Goal: Complete application form

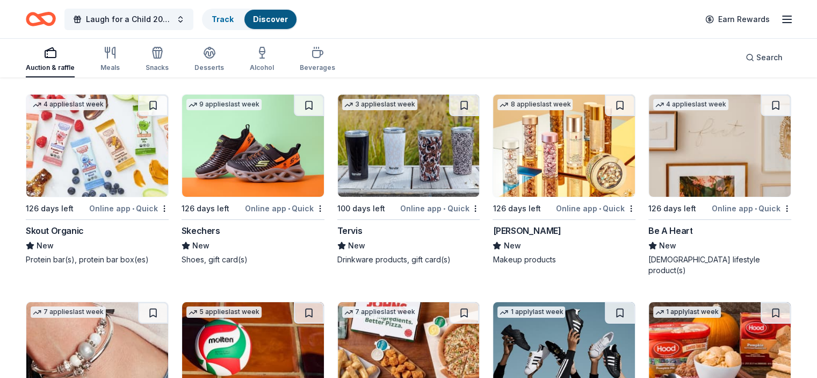
scroll to position [8051, 0]
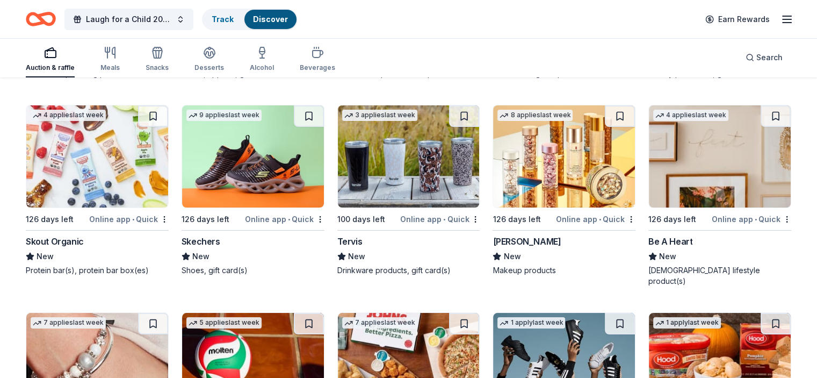
click at [562, 158] on img at bounding box center [564, 156] width 142 height 102
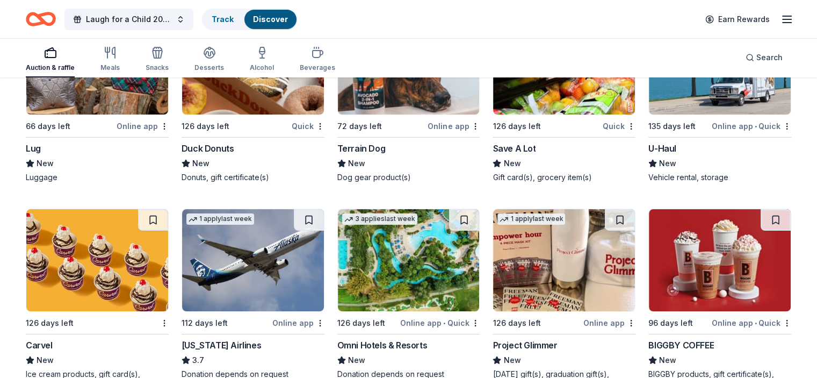
scroll to position [4238, 0]
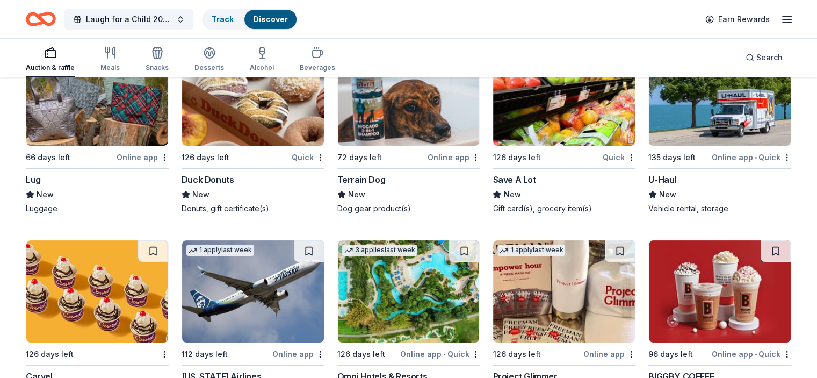
click at [425, 283] on img at bounding box center [409, 291] width 142 height 102
click at [117, 56] on icon "button" at bounding box center [110, 52] width 13 height 13
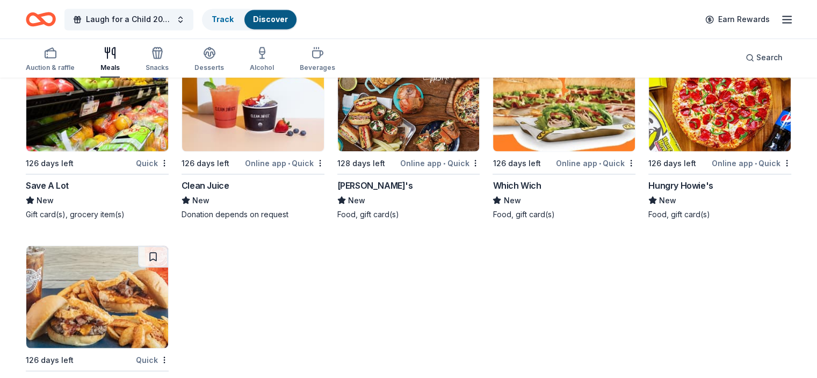
scroll to position [2031, 0]
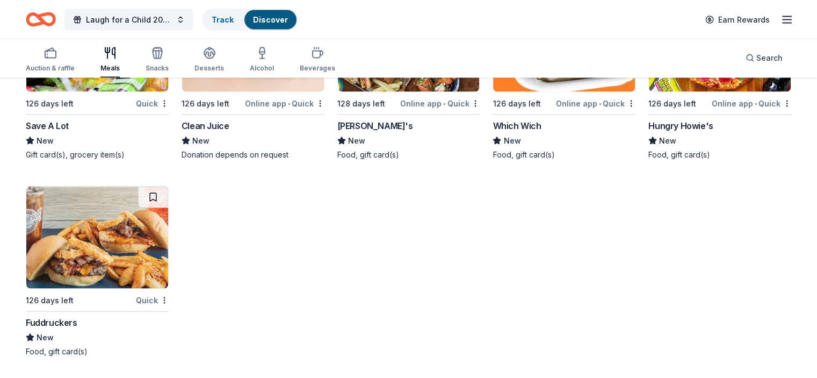
click at [103, 266] on img at bounding box center [97, 237] width 142 height 102
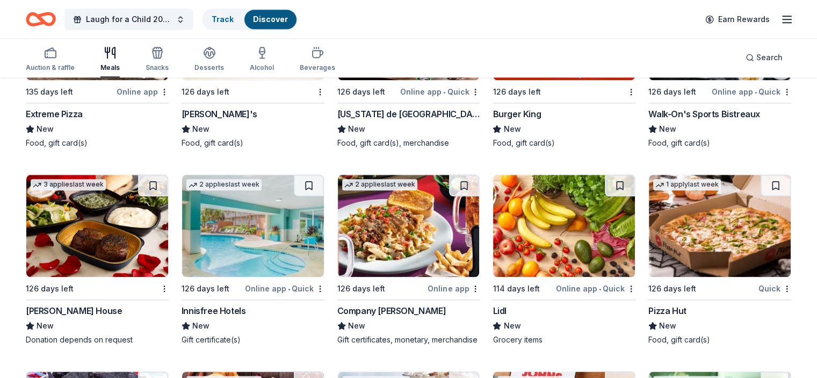
scroll to position [1242, 0]
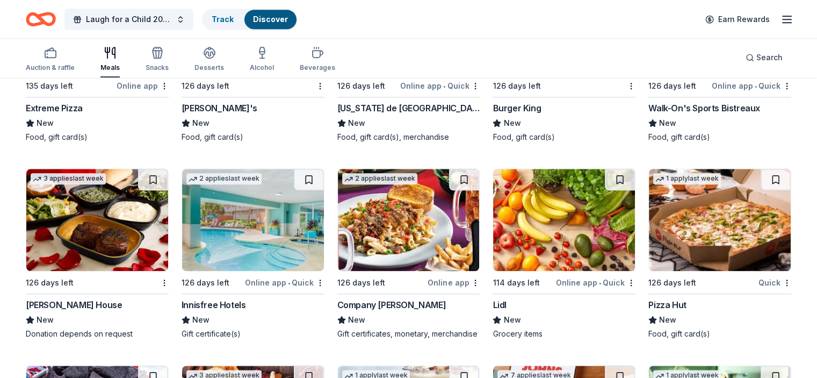
click at [434, 208] on img at bounding box center [409, 220] width 142 height 102
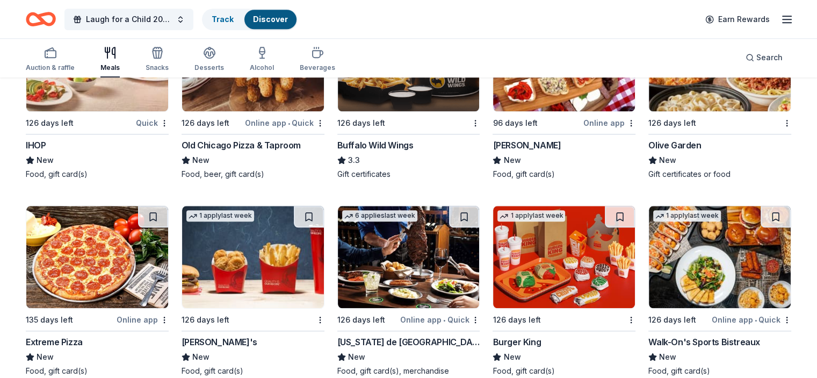
scroll to position [939, 0]
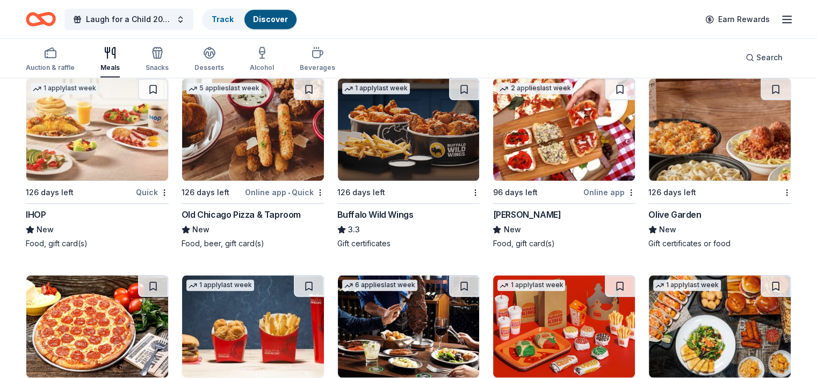
click at [572, 111] on img at bounding box center [564, 129] width 142 height 102
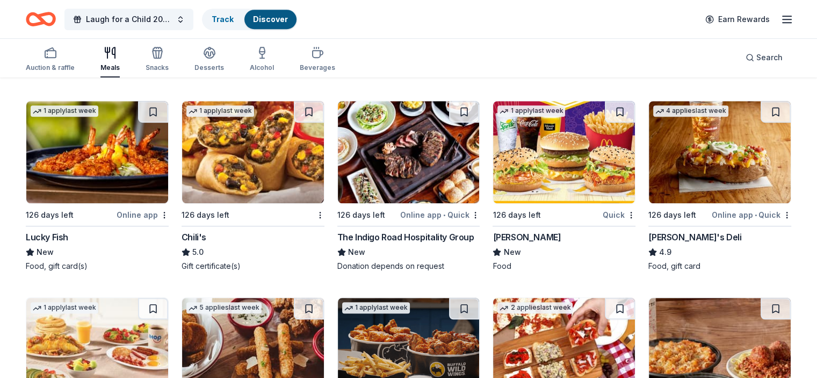
scroll to position [676, 0]
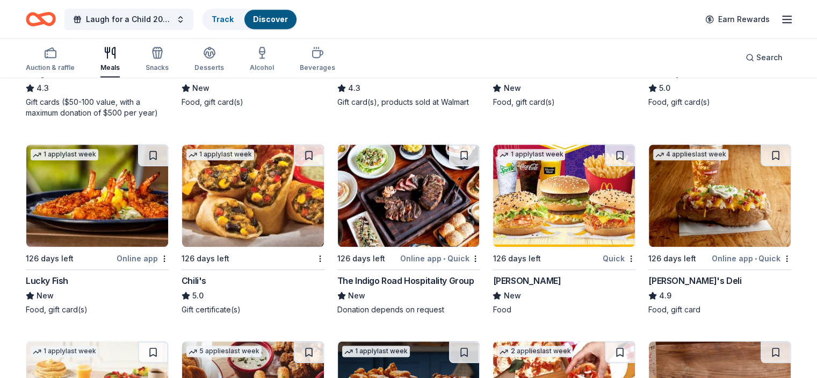
click at [387, 181] on img at bounding box center [409, 196] width 142 height 102
click at [756, 54] on span "Search" at bounding box center [769, 57] width 26 height 13
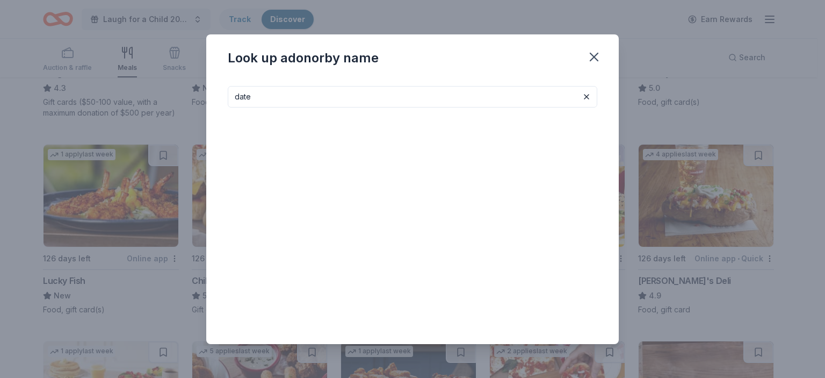
type input "date"
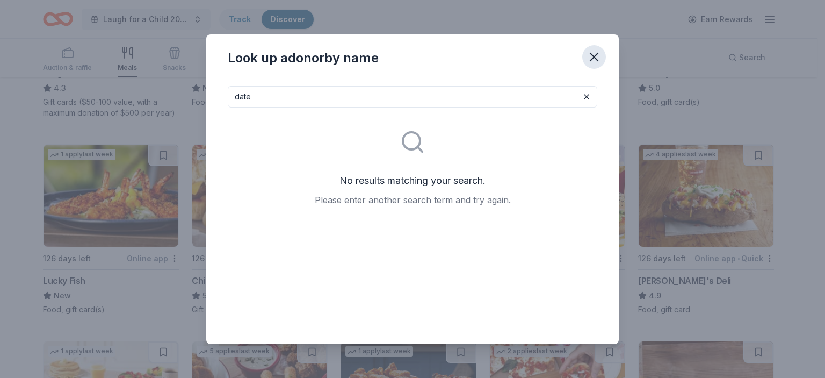
click at [595, 53] on icon "button" at bounding box center [594, 56] width 15 height 15
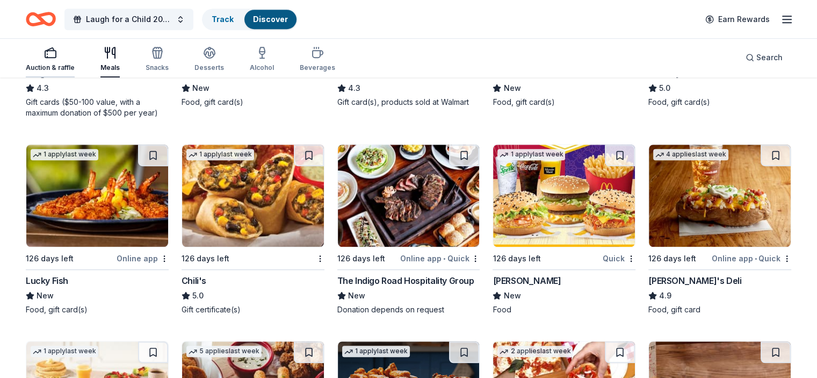
click at [62, 66] on div "Auction & raffle" at bounding box center [50, 67] width 49 height 9
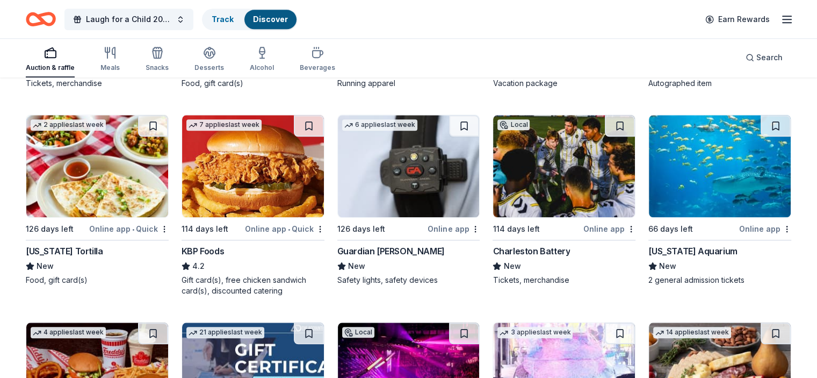
scroll to position [1319, 0]
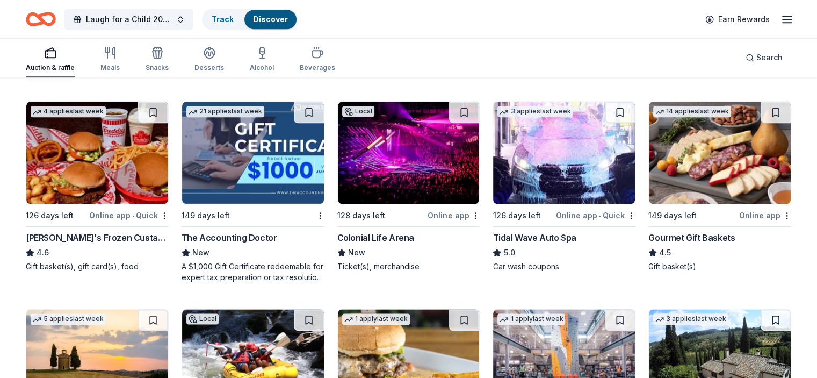
click at [548, 131] on img at bounding box center [564, 153] width 142 height 102
click at [756, 55] on span "Search" at bounding box center [769, 57] width 26 height 13
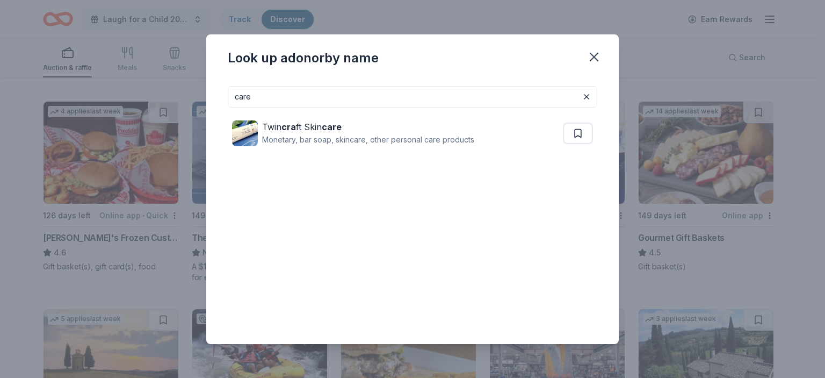
click at [358, 91] on input "care" at bounding box center [413, 96] width 370 height 21
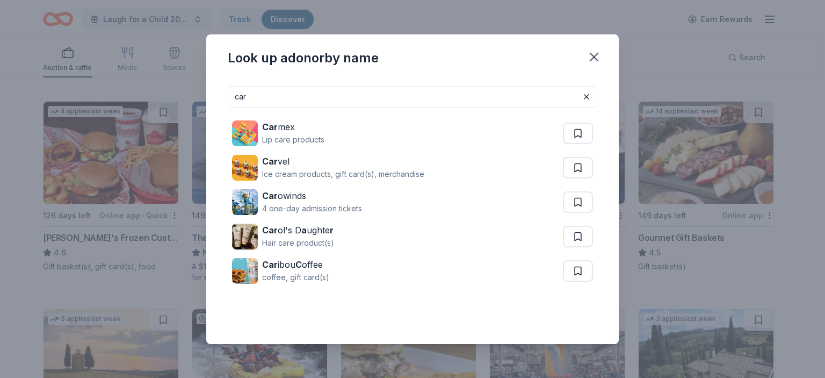
click at [542, 95] on input "car" at bounding box center [413, 96] width 370 height 21
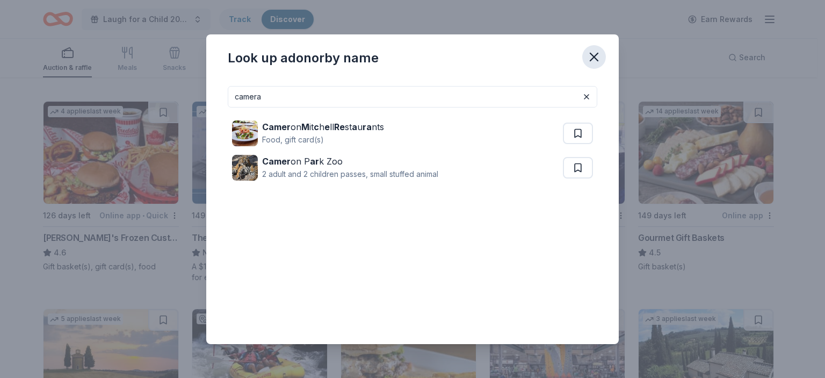
type input "camera"
click at [595, 57] on icon "button" at bounding box center [594, 57] width 8 height 8
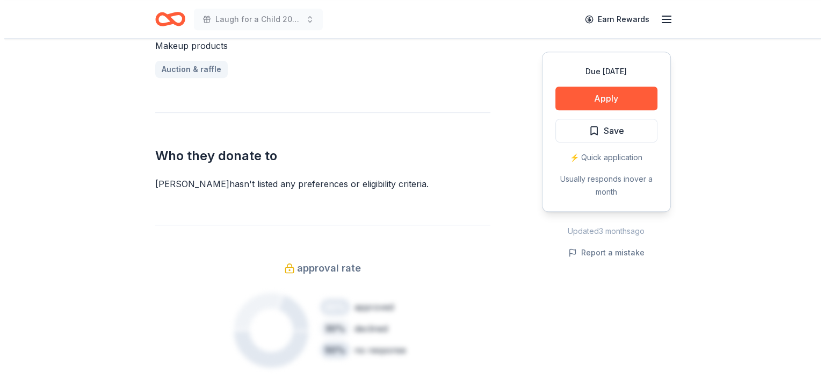
scroll to position [492, 0]
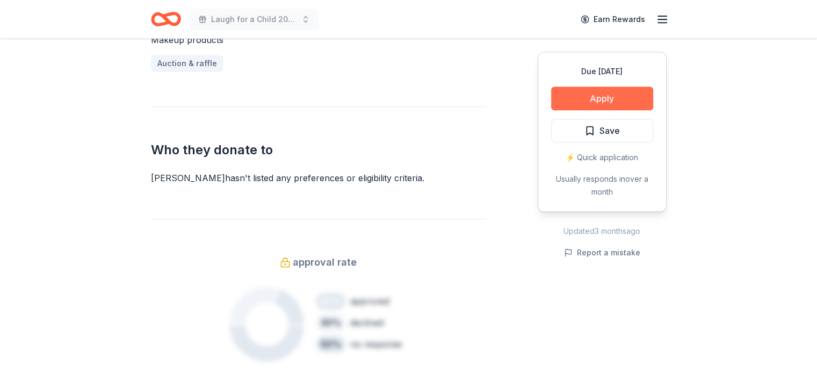
click at [602, 90] on button "Apply" at bounding box center [602, 98] width 102 height 24
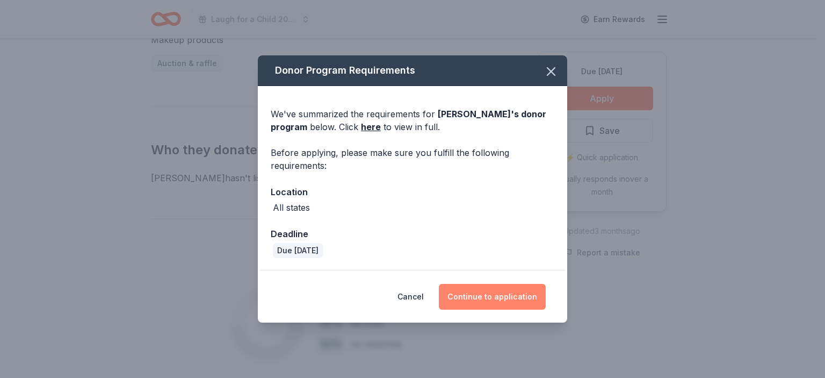
click at [494, 301] on button "Continue to application" at bounding box center [492, 297] width 107 height 26
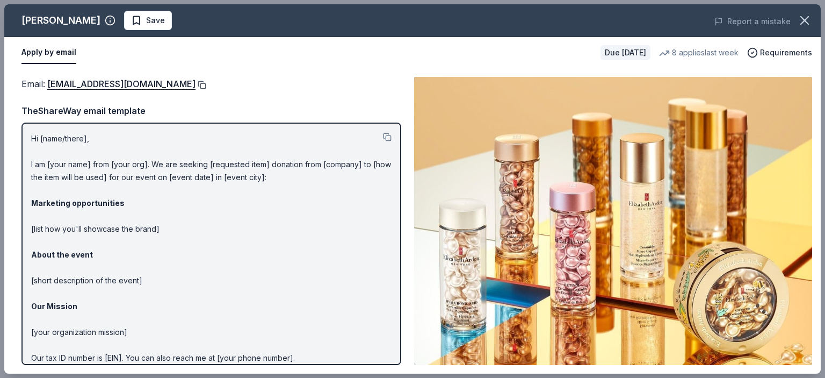
click at [202, 82] on button at bounding box center [201, 85] width 11 height 9
click at [205, 83] on button at bounding box center [201, 85] width 11 height 9
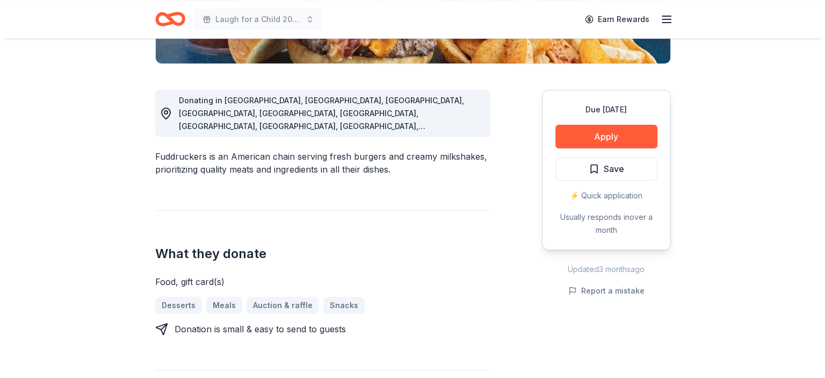
scroll to position [255, 0]
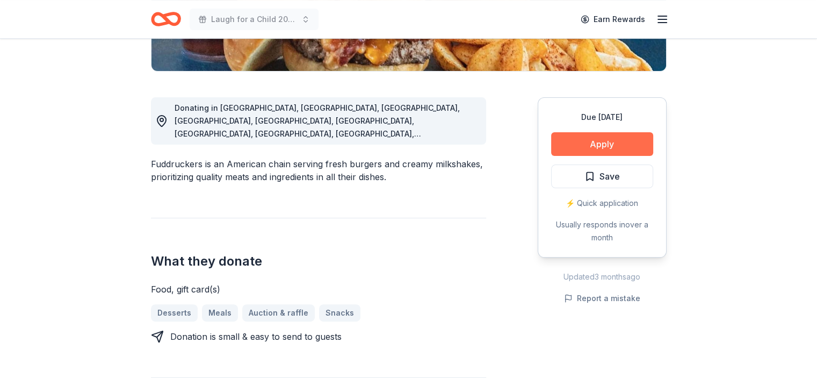
click at [596, 150] on button "Apply" at bounding box center [602, 144] width 102 height 24
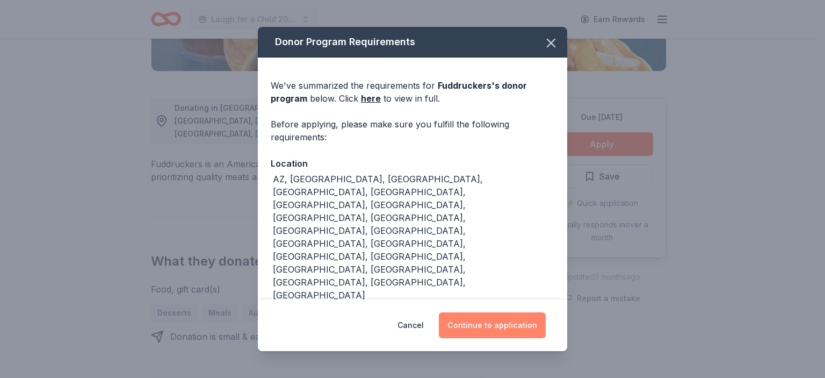
click at [518, 326] on button "Continue to application" at bounding box center [492, 325] width 107 height 26
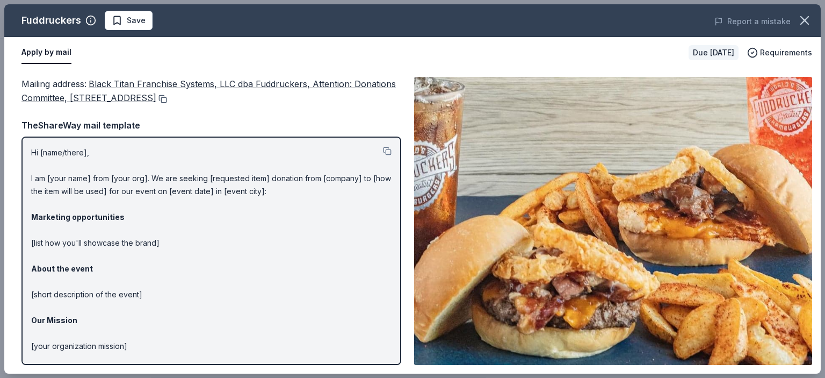
click at [167, 98] on button at bounding box center [161, 99] width 11 height 9
click at [167, 99] on button at bounding box center [161, 99] width 11 height 9
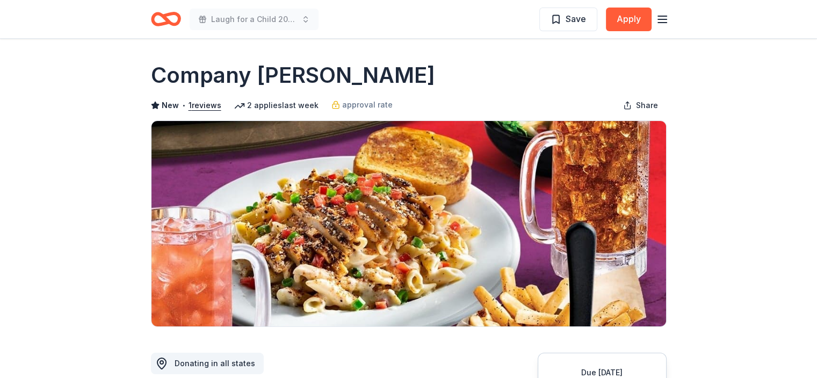
scroll to position [234, 0]
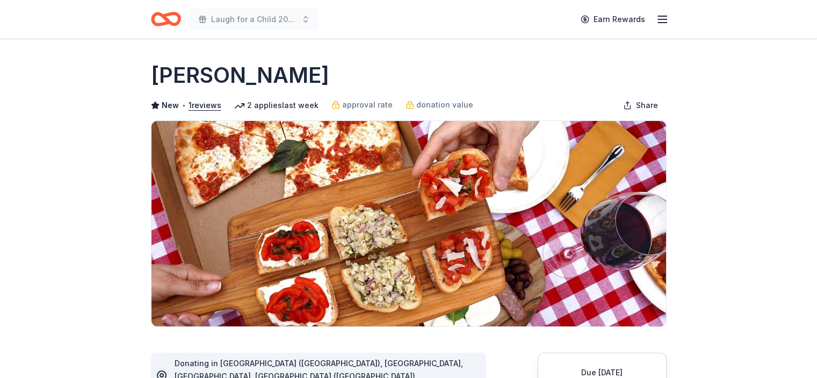
scroll to position [178, 0]
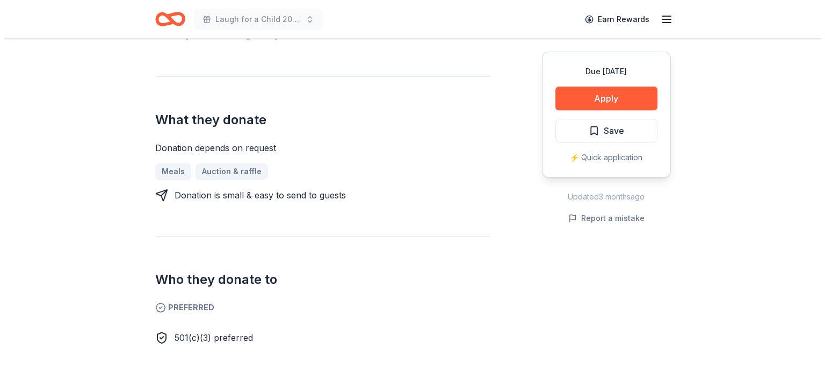
scroll to position [396, 0]
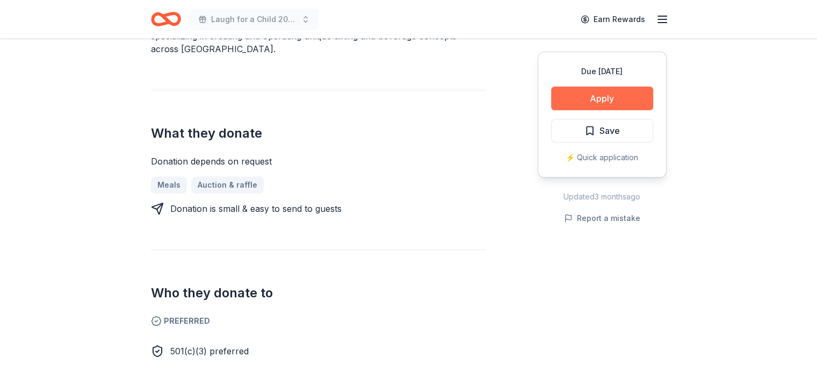
click at [597, 97] on button "Apply" at bounding box center [602, 98] width 102 height 24
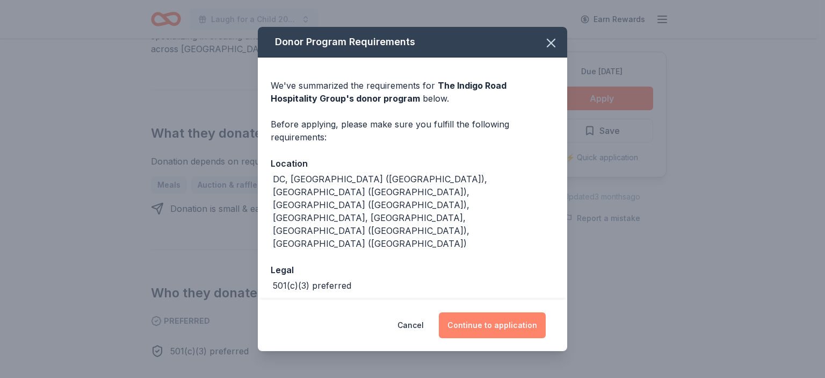
click at [481, 323] on button "Continue to application" at bounding box center [492, 325] width 107 height 26
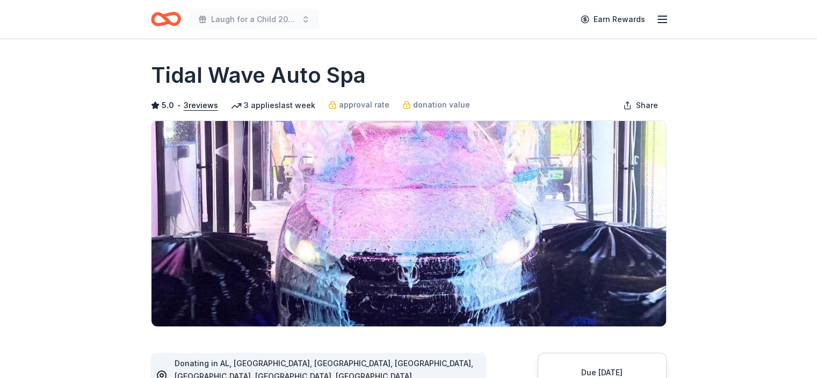
drag, startPoint x: 0, startPoint y: 0, endPoint x: 622, endPoint y: 64, distance: 625.4
click at [594, 71] on div "Tidal Wave Auto Spa" at bounding box center [409, 75] width 516 height 30
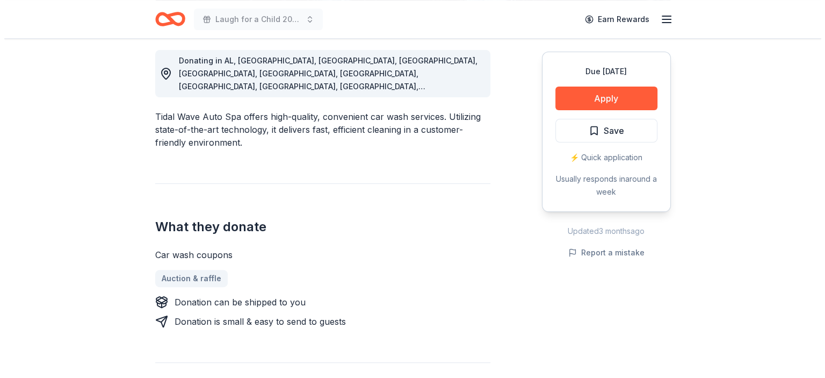
scroll to position [316, 0]
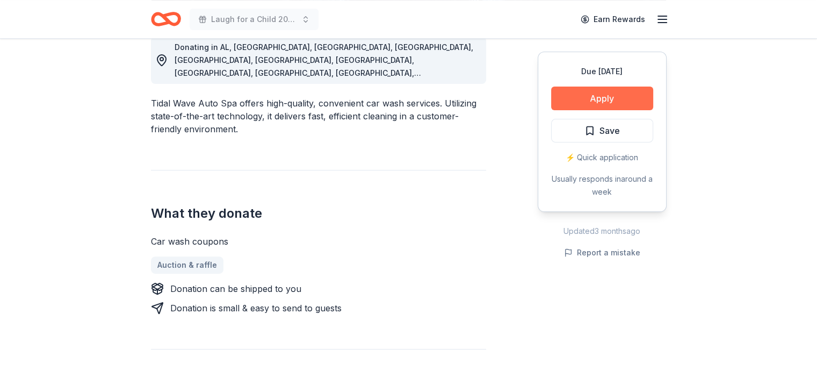
click at [594, 97] on button "Apply" at bounding box center [602, 98] width 102 height 24
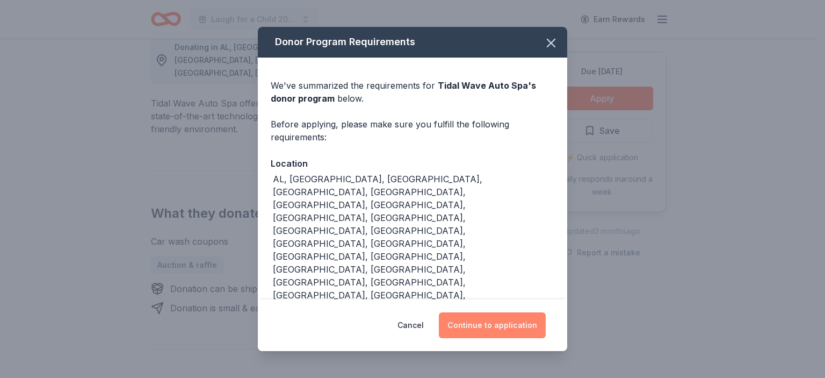
click at [482, 327] on button "Continue to application" at bounding box center [492, 325] width 107 height 26
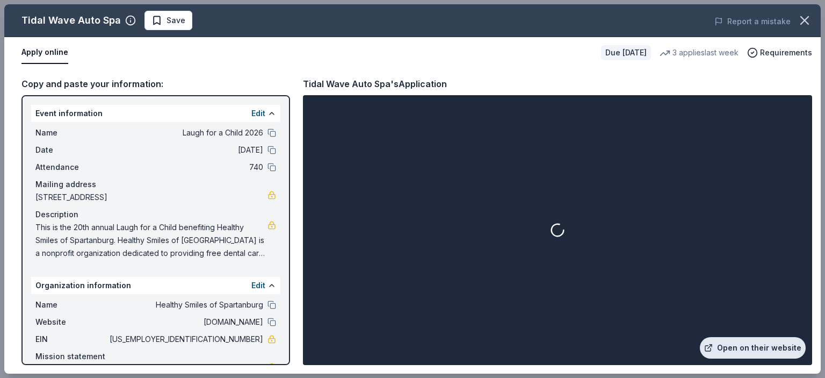
click at [774, 356] on link "Open on their website" at bounding box center [753, 347] width 106 height 21
